Goal: Task Accomplishment & Management: Manage account settings

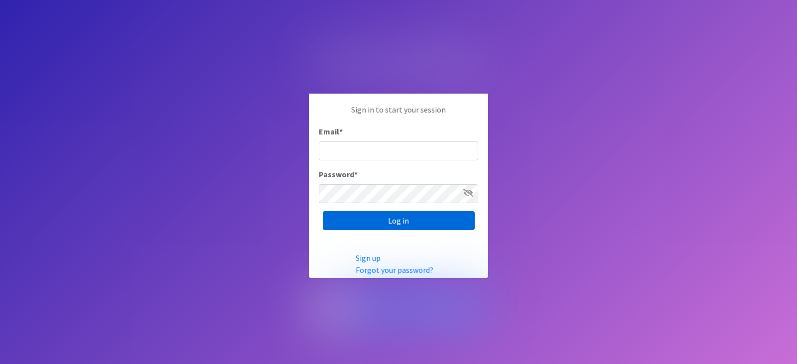
type input "[EMAIL_ADDRESS][DOMAIN_NAME]"
click at [420, 221] on input "Log in" at bounding box center [399, 220] width 152 height 19
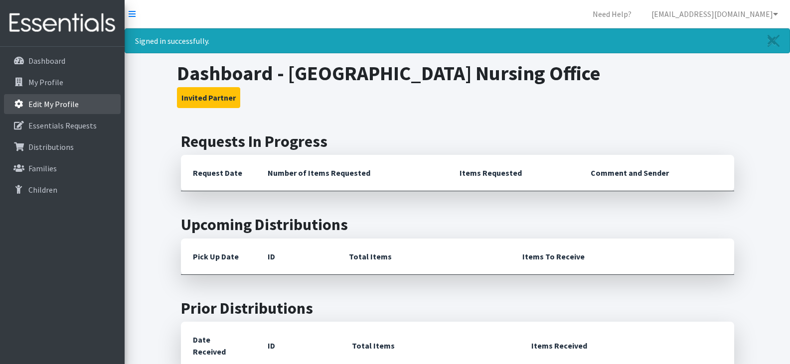
click at [54, 100] on p "Edit My Profile" at bounding box center [53, 104] width 50 height 10
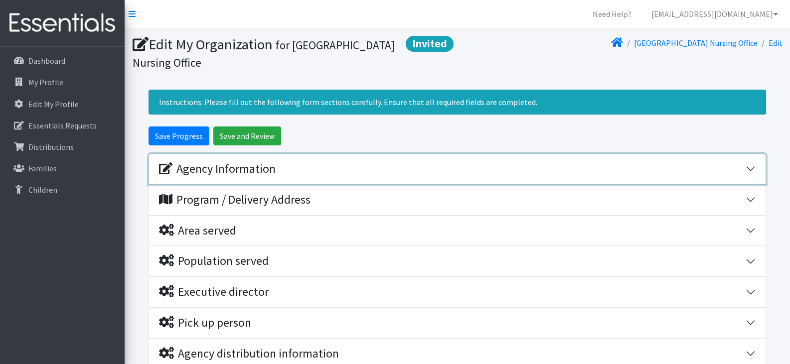
click at [748, 167] on button "Agency Information" at bounding box center [457, 169] width 616 height 30
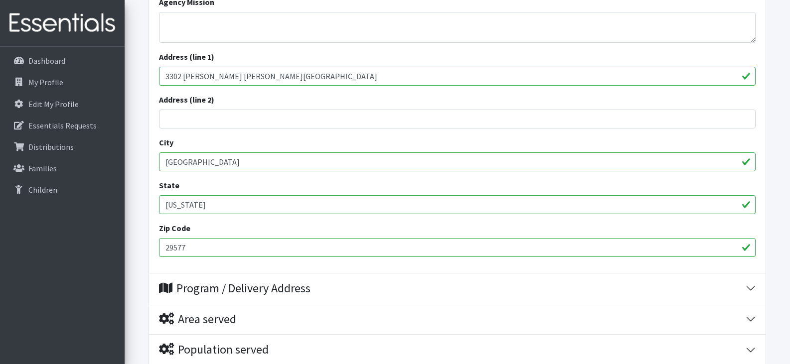
scroll to position [380, 0]
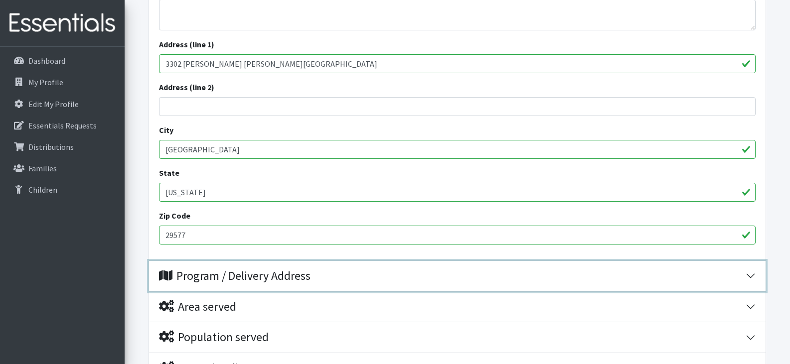
click at [751, 275] on button "Program / Delivery Address" at bounding box center [457, 276] width 616 height 30
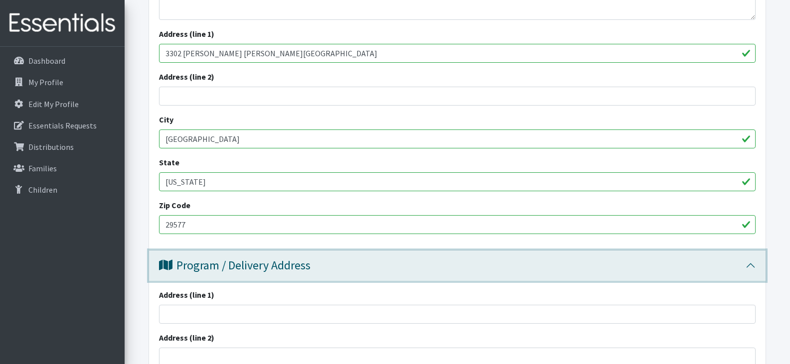
scroll to position [392, 0]
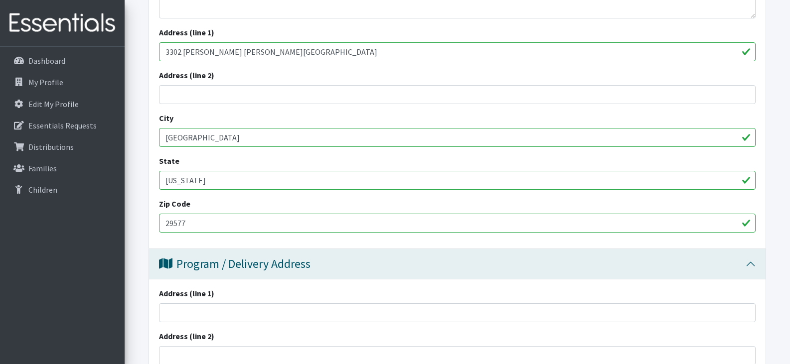
drag, startPoint x: 166, startPoint y: 50, endPoint x: 303, endPoint y: 56, distance: 136.6
click at [303, 56] on input "3302 Robert M Grissom Grissom Parkway" at bounding box center [457, 51] width 596 height 19
click at [223, 311] on input "Address (line 1)" at bounding box center [457, 312] width 596 height 19
paste input "3302 [PERSON_NAME] [PERSON_NAME][GEOGRAPHIC_DATA]"
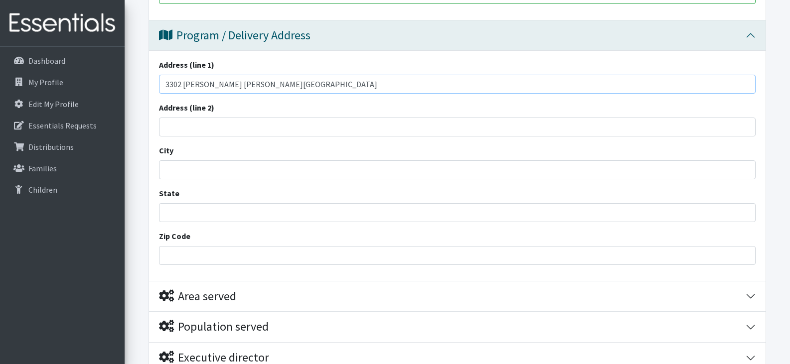
scroll to position [622, 0]
type input "3302 [PERSON_NAME] [PERSON_NAME][GEOGRAPHIC_DATA]"
click at [278, 255] on input "Zip Code" at bounding box center [457, 254] width 596 height 19
click at [289, 214] on input "State" at bounding box center [457, 211] width 596 height 19
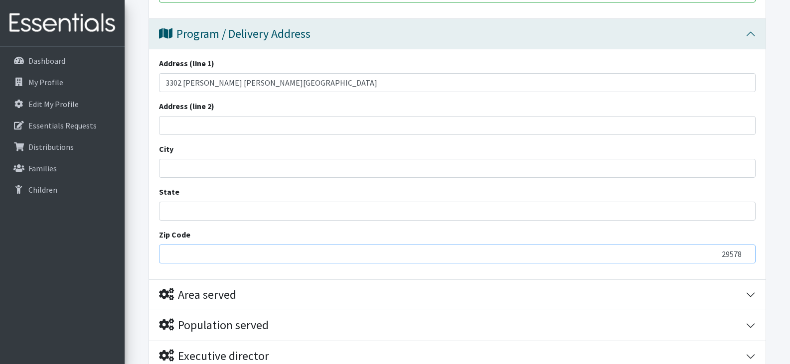
click at [747, 250] on input "29578" at bounding box center [457, 254] width 596 height 19
type input "29577"
click at [747, 257] on input "29577" at bounding box center [457, 254] width 596 height 19
click at [208, 167] on input "City" at bounding box center [457, 168] width 596 height 19
type input "[GEOGRAPHIC_DATA]"
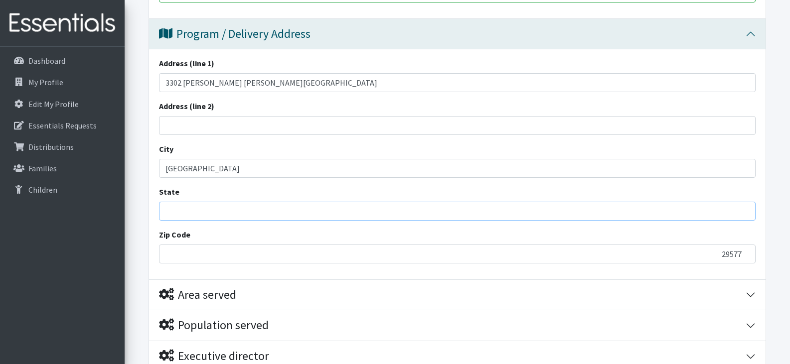
click at [208, 217] on input "State" at bounding box center [457, 211] width 596 height 19
type input "[US_STATE]"
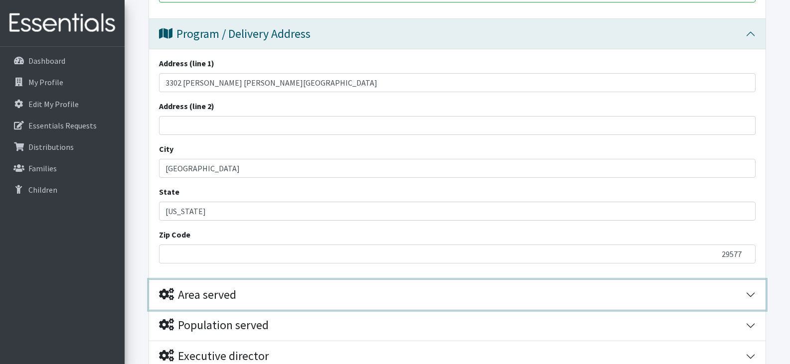
click at [745, 289] on button "Area served" at bounding box center [457, 295] width 616 height 30
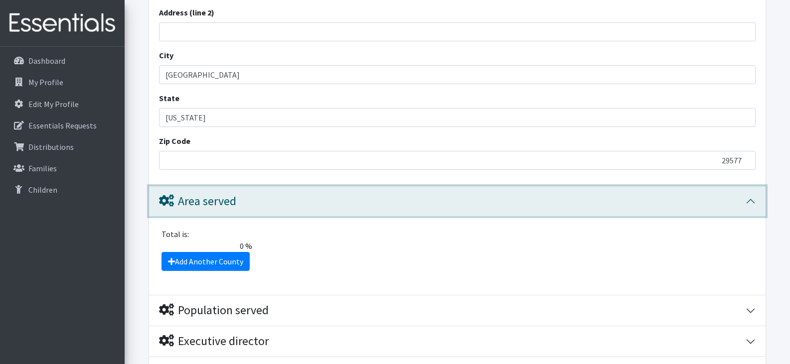
scroll to position [717, 0]
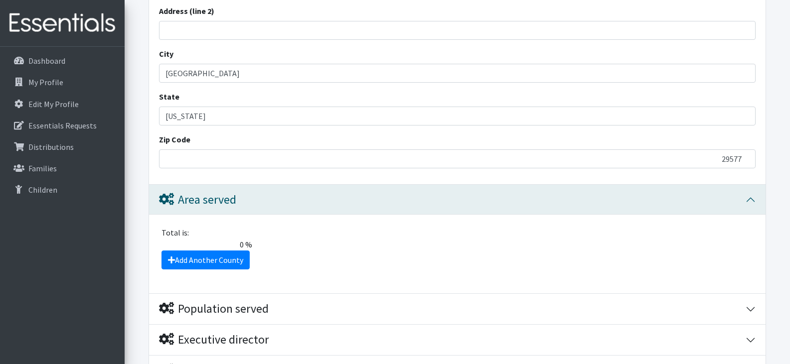
click at [191, 242] on span "0 %" at bounding box center [205, 245] width 101 height 12
click at [244, 244] on span "0 %" at bounding box center [205, 245] width 101 height 12
click at [169, 256] on icon at bounding box center [171, 260] width 7 height 8
click at [169, 259] on icon at bounding box center [171, 260] width 7 height 8
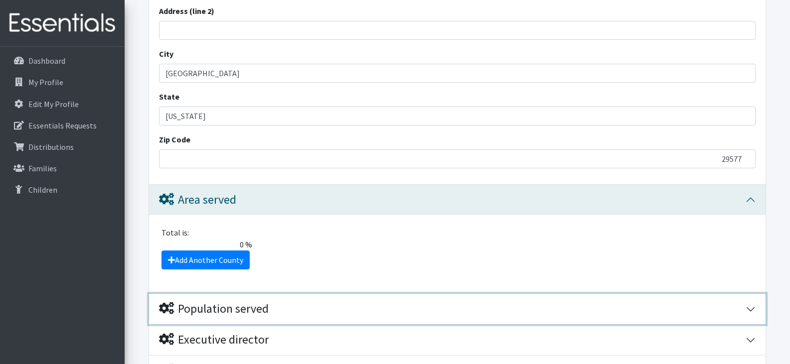
click at [212, 308] on div "Population served" at bounding box center [214, 309] width 110 height 14
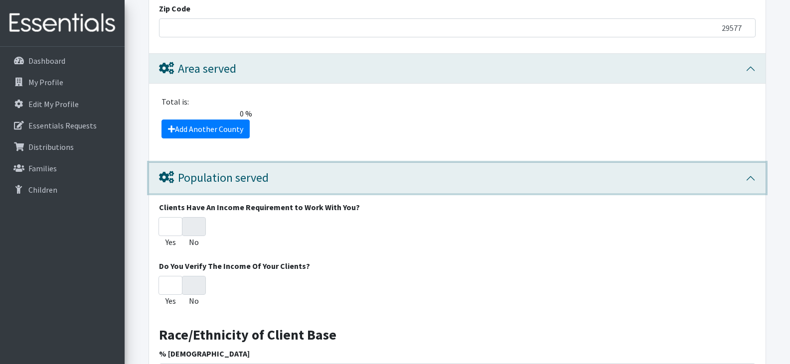
scroll to position [860, 0]
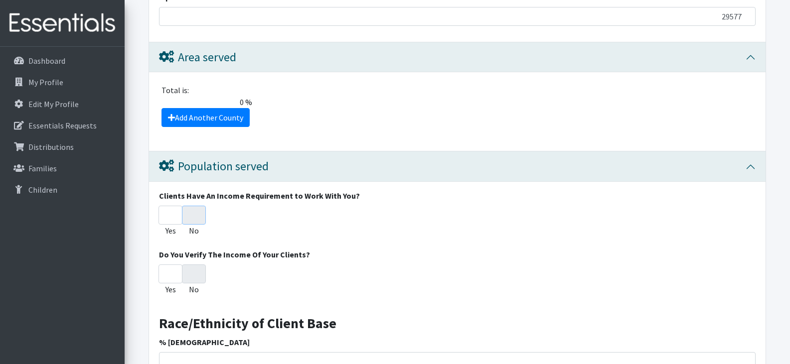
click at [191, 211] on input "No" at bounding box center [194, 215] width 24 height 19
radio input "true"
click at [195, 277] on input "No" at bounding box center [194, 274] width 24 height 19
radio input "true"
click at [170, 213] on input "Yes" at bounding box center [170, 215] width 24 height 19
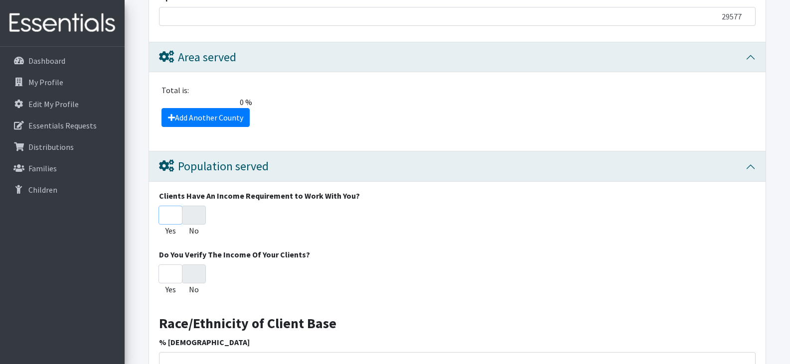
radio input "true"
click at [197, 215] on input "No" at bounding box center [194, 215] width 24 height 19
radio input "true"
click at [197, 215] on input "No" at bounding box center [194, 215] width 24 height 19
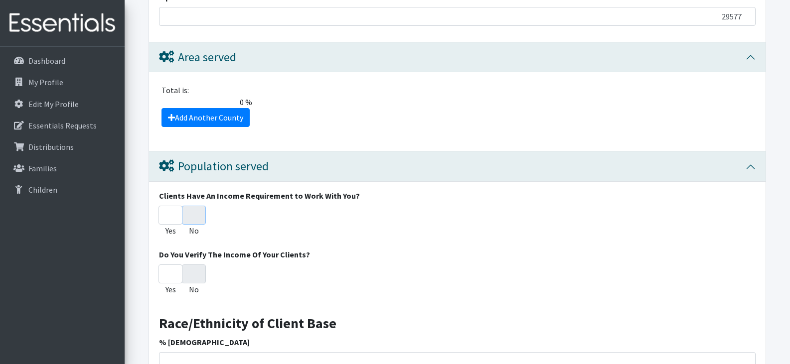
click at [197, 216] on input "No" at bounding box center [194, 215] width 24 height 19
click at [195, 269] on input "No" at bounding box center [194, 274] width 24 height 19
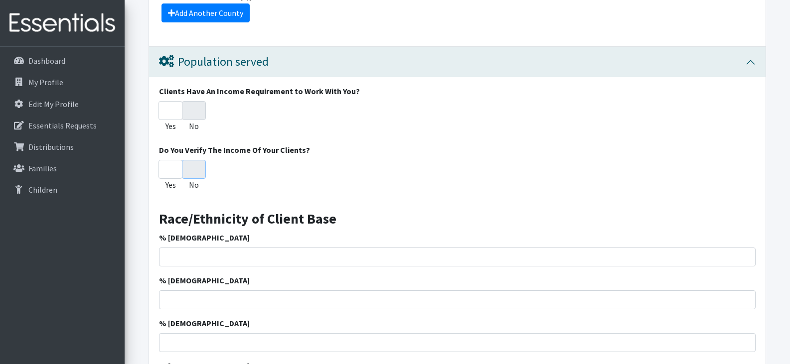
scroll to position [990, 0]
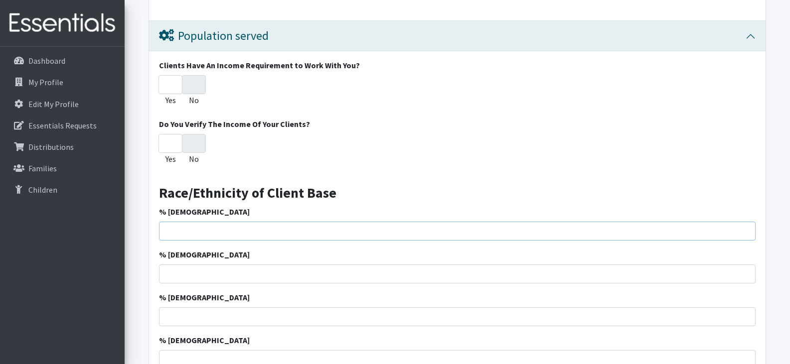
click at [253, 234] on input "% [DEMOGRAPHIC_DATA]" at bounding box center [457, 231] width 596 height 19
click at [747, 229] on input "1" at bounding box center [457, 231] width 596 height 19
click at [747, 229] on input "2" at bounding box center [457, 231] width 596 height 19
click at [747, 229] on input "3" at bounding box center [457, 231] width 596 height 19
click at [747, 229] on input "4" at bounding box center [457, 231] width 596 height 19
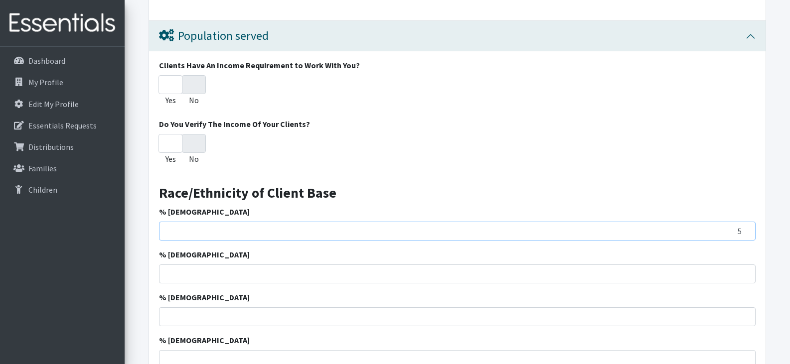
click at [747, 229] on input "5" at bounding box center [457, 231] width 596 height 19
click at [747, 229] on input "6" at bounding box center [457, 231] width 596 height 19
click at [747, 229] on input "7" at bounding box center [457, 231] width 596 height 19
click at [747, 229] on input "8" at bounding box center [457, 231] width 596 height 19
click at [747, 229] on input "9" at bounding box center [457, 231] width 596 height 19
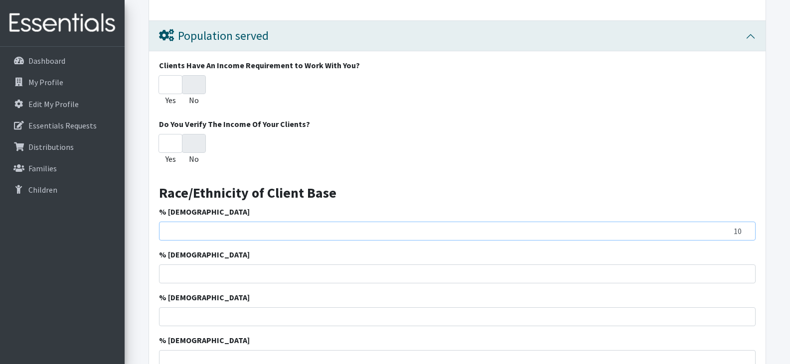
click at [747, 229] on input "10" at bounding box center [457, 231] width 596 height 19
click at [747, 229] on input "11" at bounding box center [457, 231] width 596 height 19
type input "12"
click at [747, 229] on input "12" at bounding box center [457, 231] width 596 height 19
click at [747, 272] on input "1" at bounding box center [457, 274] width 596 height 19
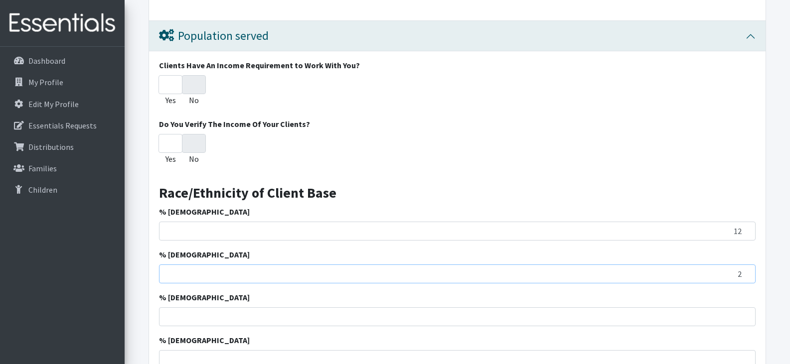
click at [747, 272] on input "2" at bounding box center [457, 274] width 596 height 19
click at [747, 272] on input "3" at bounding box center [457, 274] width 596 height 19
click at [747, 272] on input "4" at bounding box center [457, 274] width 596 height 19
click at [747, 272] on input "5" at bounding box center [457, 274] width 596 height 19
click at [747, 272] on input "6" at bounding box center [457, 274] width 596 height 19
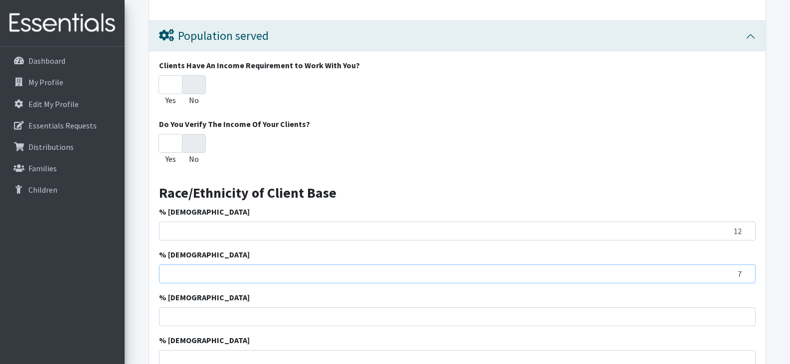
click at [747, 272] on input "7" at bounding box center [457, 274] width 596 height 19
click at [747, 272] on input "8" at bounding box center [457, 274] width 596 height 19
click at [747, 272] on input "9" at bounding box center [457, 274] width 596 height 19
click at [747, 272] on input "10" at bounding box center [457, 274] width 596 height 19
click at [747, 272] on input "11" at bounding box center [457, 274] width 596 height 19
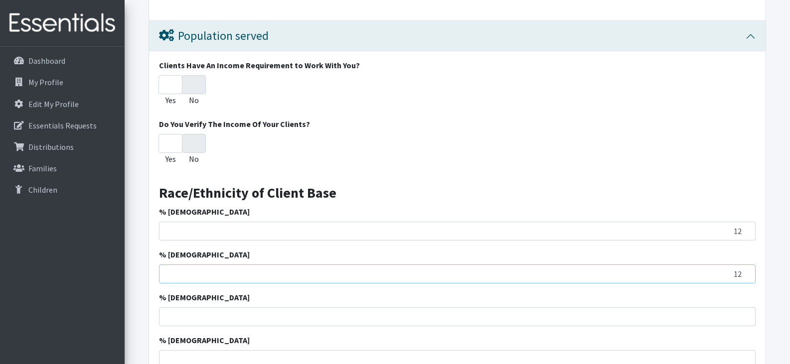
click at [747, 272] on input "12" at bounding box center [457, 274] width 596 height 19
click at [747, 272] on input "13" at bounding box center [457, 274] width 596 height 19
click at [747, 272] on input "14" at bounding box center [457, 274] width 596 height 19
click at [747, 272] on input "15" at bounding box center [457, 274] width 596 height 19
click at [747, 272] on input "16" at bounding box center [457, 274] width 596 height 19
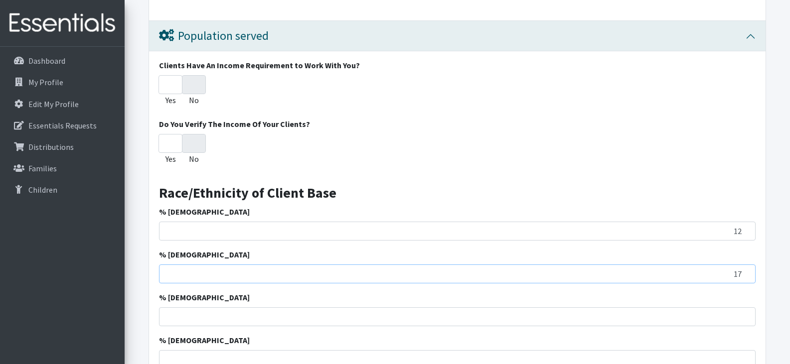
click at [747, 272] on input "17" at bounding box center [457, 274] width 596 height 19
click at [747, 272] on input "18" at bounding box center [457, 274] width 596 height 19
click at [747, 272] on input "19" at bounding box center [457, 274] width 596 height 19
click at [747, 272] on input "20" at bounding box center [457, 274] width 596 height 19
click at [747, 272] on input "21" at bounding box center [457, 274] width 596 height 19
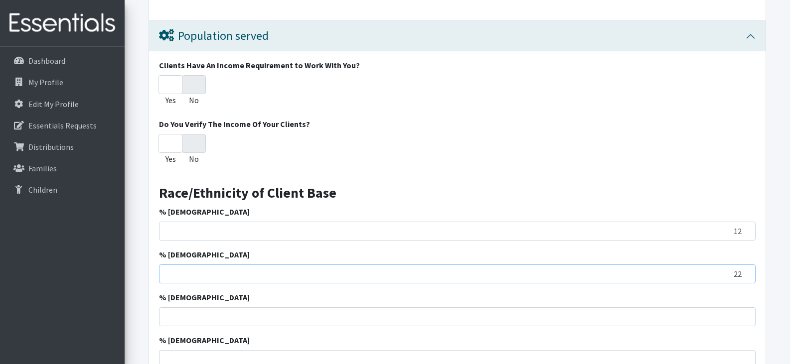
click at [747, 272] on input "22" at bounding box center [457, 274] width 596 height 19
click at [747, 272] on input "23" at bounding box center [457, 274] width 596 height 19
click at [747, 272] on input "24" at bounding box center [457, 274] width 596 height 19
click at [747, 272] on input "25" at bounding box center [457, 274] width 596 height 19
click at [747, 272] on input "26" at bounding box center [457, 274] width 596 height 19
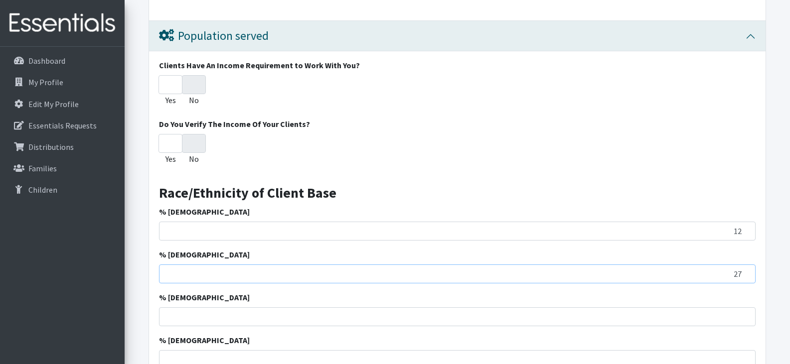
click at [747, 272] on input "27" at bounding box center [457, 274] width 596 height 19
click at [747, 272] on input "28" at bounding box center [457, 274] width 596 height 19
click at [747, 272] on input "59" at bounding box center [457, 274] width 596 height 19
click at [747, 272] on input "60" at bounding box center [457, 274] width 596 height 19
click at [747, 272] on input "74" at bounding box center [457, 274] width 596 height 19
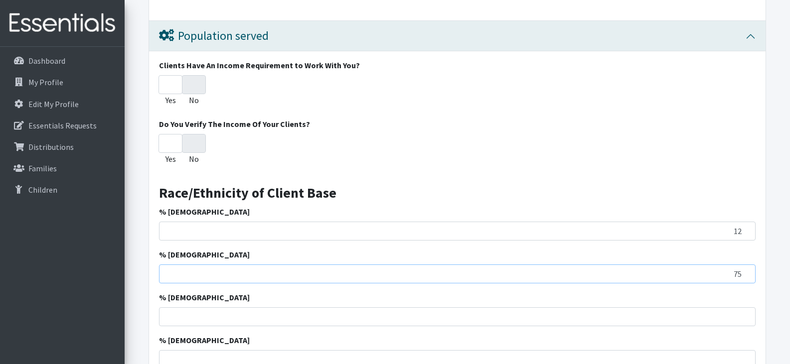
type input "75"
click at [747, 272] on input "75" at bounding box center [457, 274] width 596 height 19
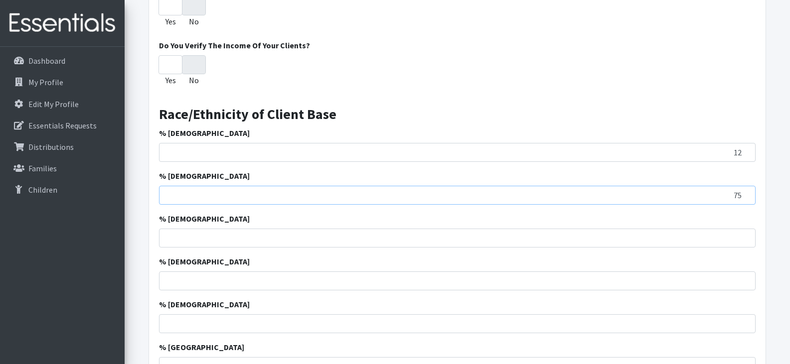
scroll to position [1080, 0]
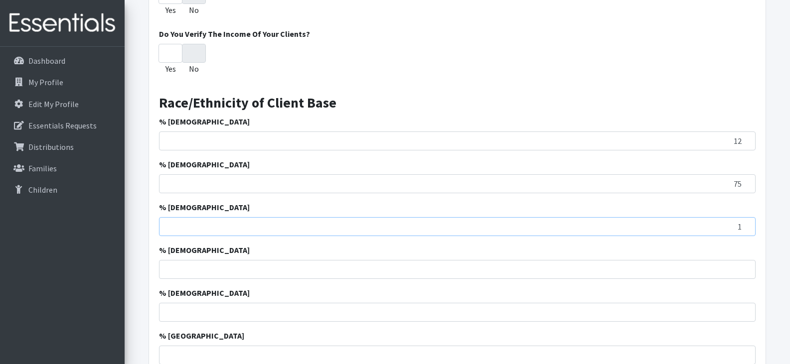
click at [746, 225] on input "1" at bounding box center [457, 226] width 596 height 19
click at [746, 225] on input "2" at bounding box center [457, 226] width 596 height 19
type input "3"
click at [746, 225] on input "3" at bounding box center [457, 226] width 596 height 19
click at [744, 266] on input "1" at bounding box center [457, 269] width 596 height 19
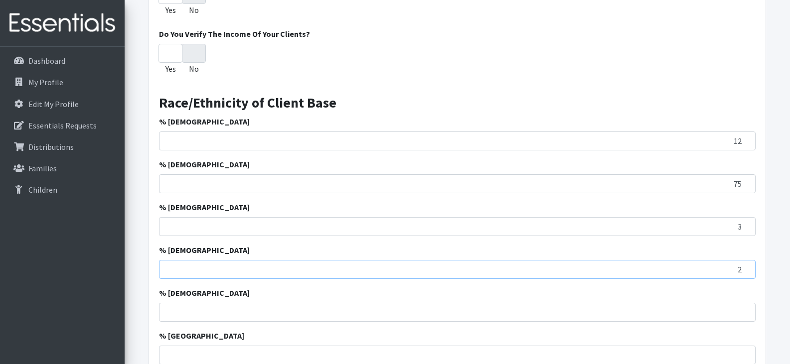
click at [744, 266] on input "2" at bounding box center [457, 269] width 596 height 19
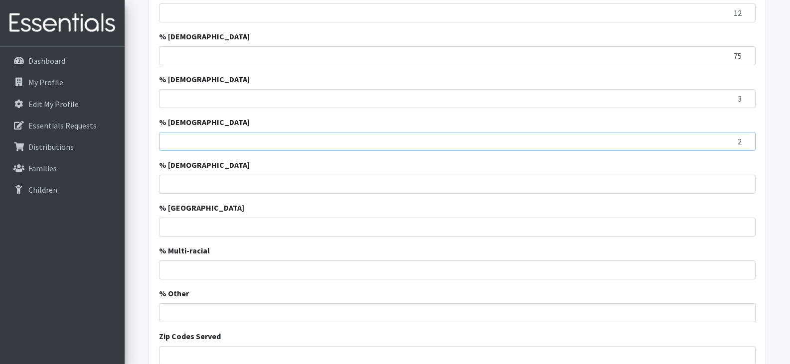
scroll to position [1214, 0]
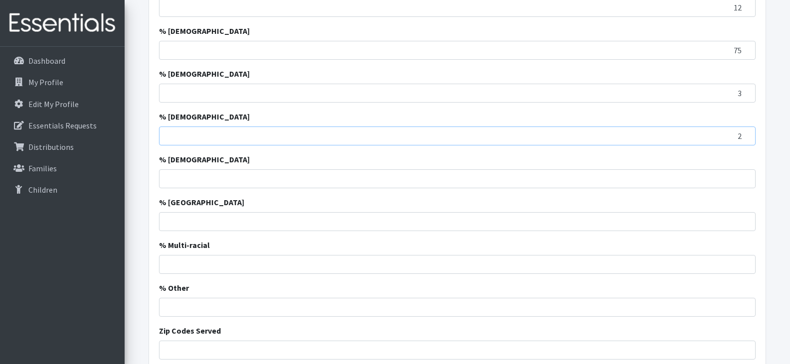
click at [746, 141] on input "2" at bounding box center [457, 136] width 596 height 19
click at [744, 139] on input "0" at bounding box center [457, 136] width 596 height 19
click at [744, 139] on input "-1" at bounding box center [457, 136] width 596 height 19
type input "0"
click at [744, 133] on input "0" at bounding box center [457, 136] width 596 height 19
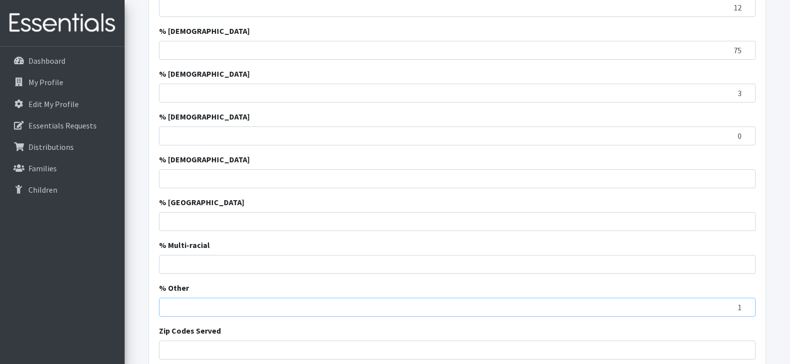
click at [744, 304] on input "1" at bounding box center [457, 307] width 596 height 19
type input "2"
click at [744, 304] on input "2" at bounding box center [457, 307] width 596 height 19
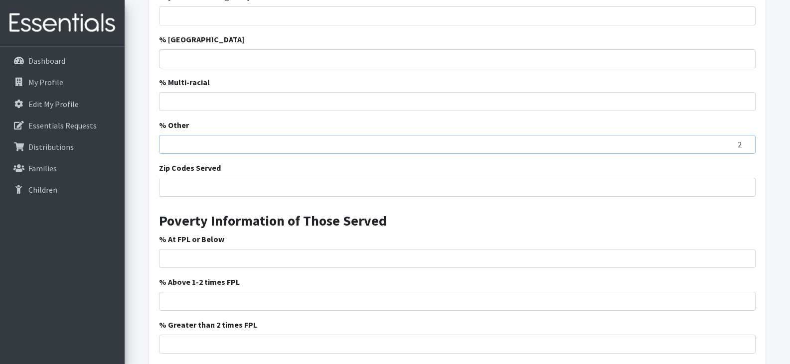
scroll to position [1380, 0]
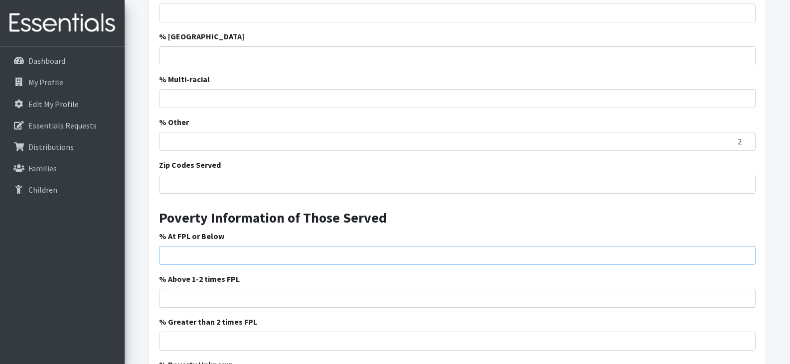
click at [522, 255] on input "% At FPL or Below" at bounding box center [457, 255] width 596 height 19
click at [745, 251] on input "1" at bounding box center [457, 255] width 596 height 19
click at [745, 251] on input "38" at bounding box center [457, 255] width 596 height 19
click at [745, 251] on input "53" at bounding box center [457, 255] width 596 height 19
click at [745, 251] on input "54" at bounding box center [457, 255] width 596 height 19
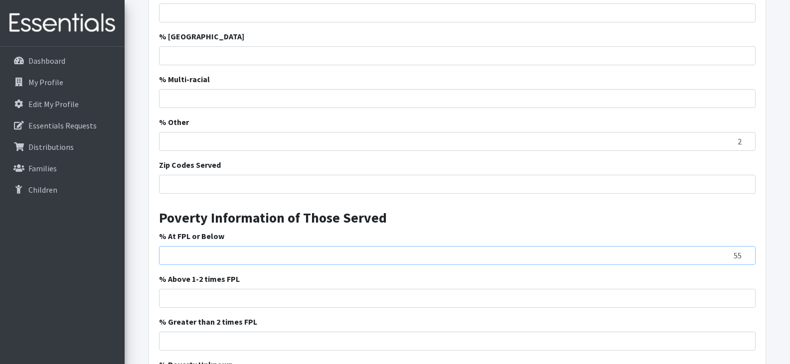
type input "55"
click at [745, 251] on input "55" at bounding box center [457, 255] width 596 height 19
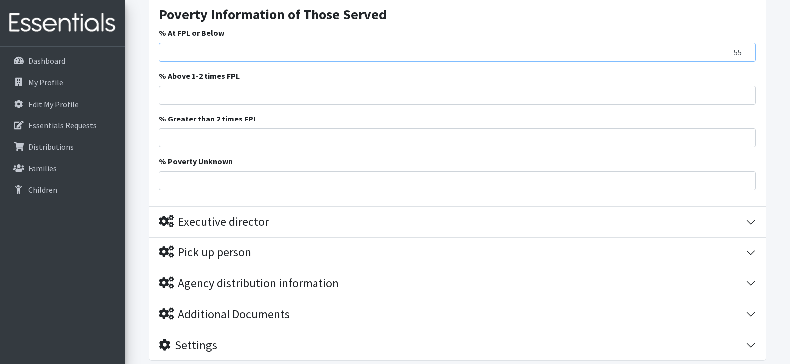
scroll to position [1656, 0]
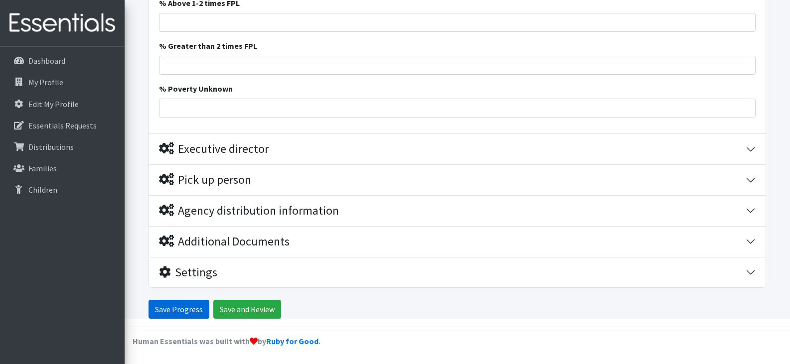
click at [182, 308] on input "Save Progress" at bounding box center [178, 309] width 61 height 19
